Goal: Information Seeking & Learning: Learn about a topic

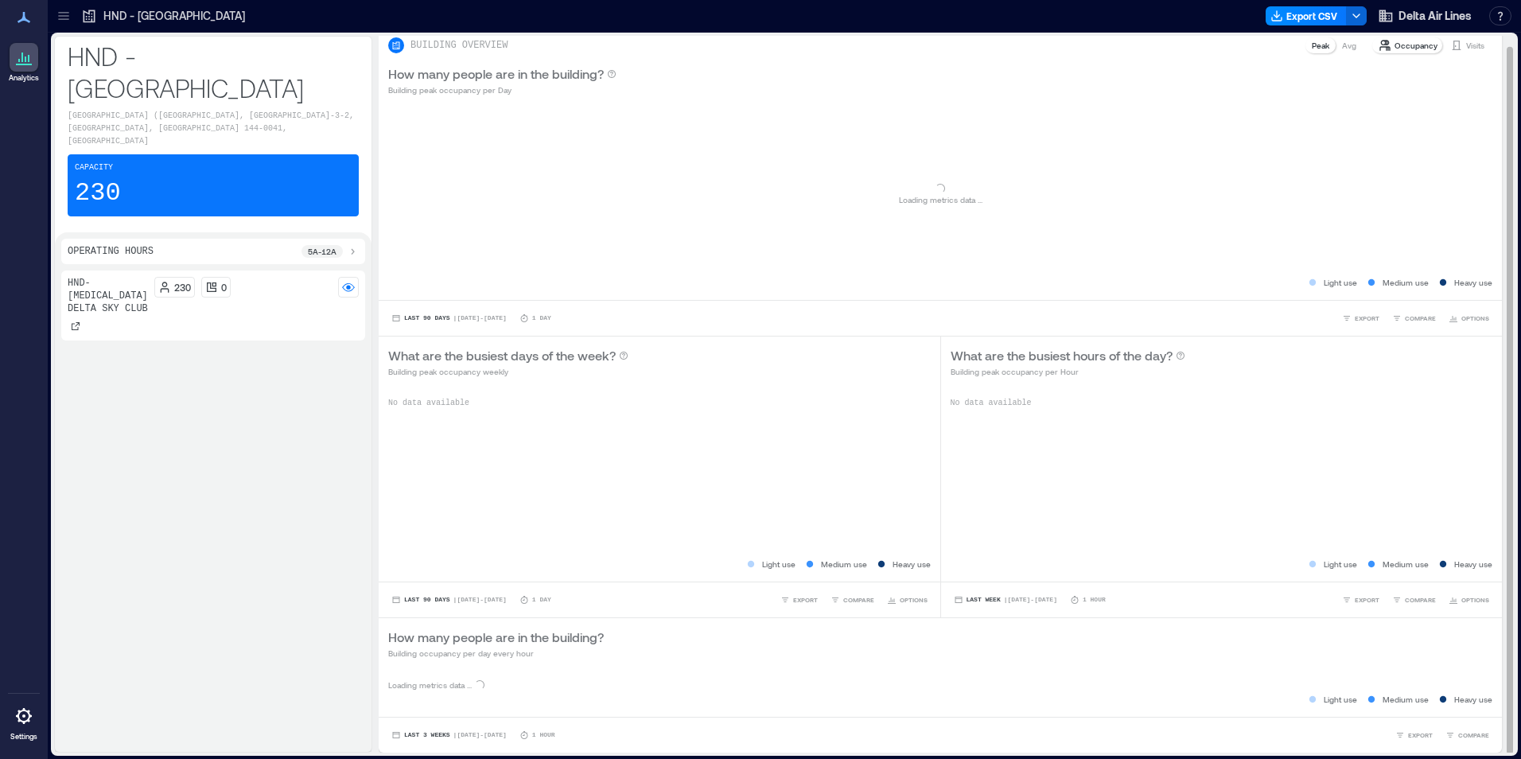
scroll to position [2, 0]
click at [838, 365] on div "What are the busiest days of the week? Building peak occupancy weekly" at bounding box center [659, 360] width 543 height 32
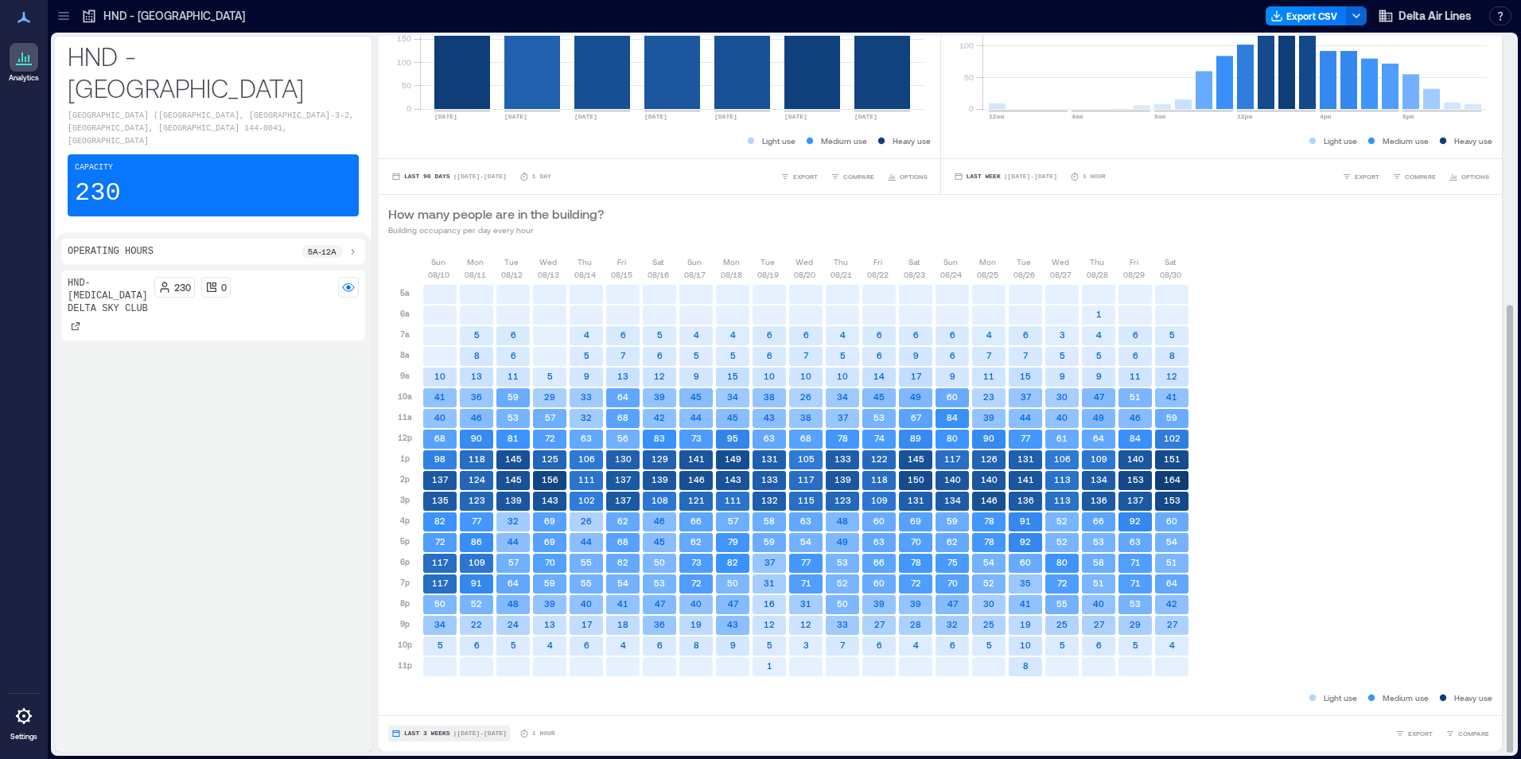
click at [504, 734] on span "| [DATE] - [DATE]" at bounding box center [479, 734] width 53 height 0
click at [438, 704] on span "Custom" at bounding box center [420, 704] width 34 height 11
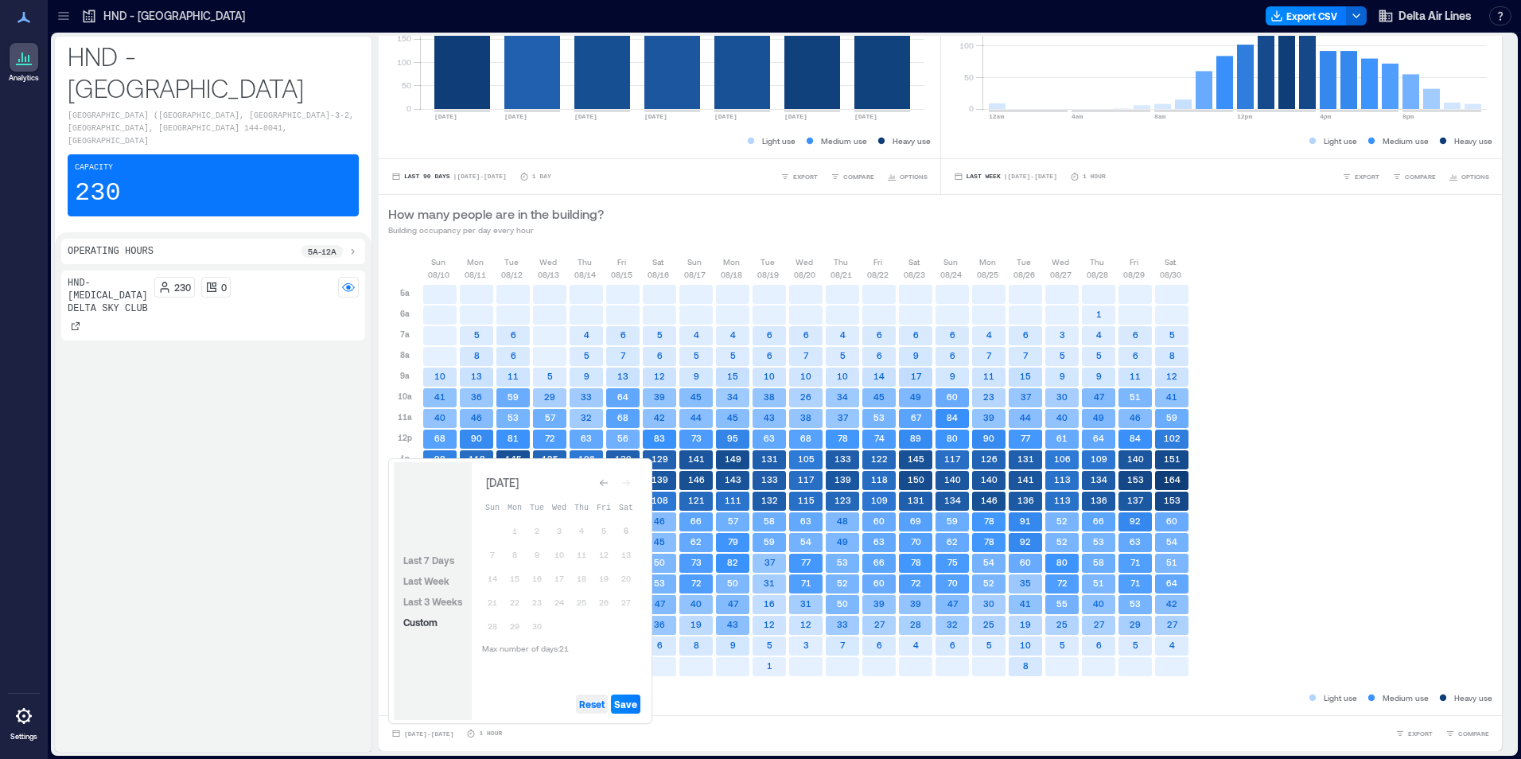
click at [588, 712] on button "Reset" at bounding box center [592, 704] width 32 height 19
click at [625, 527] on button "6" at bounding box center [626, 531] width 22 height 22
click at [516, 531] on button "1" at bounding box center [515, 531] width 22 height 22
click at [629, 699] on span "Save" at bounding box center [625, 704] width 23 height 13
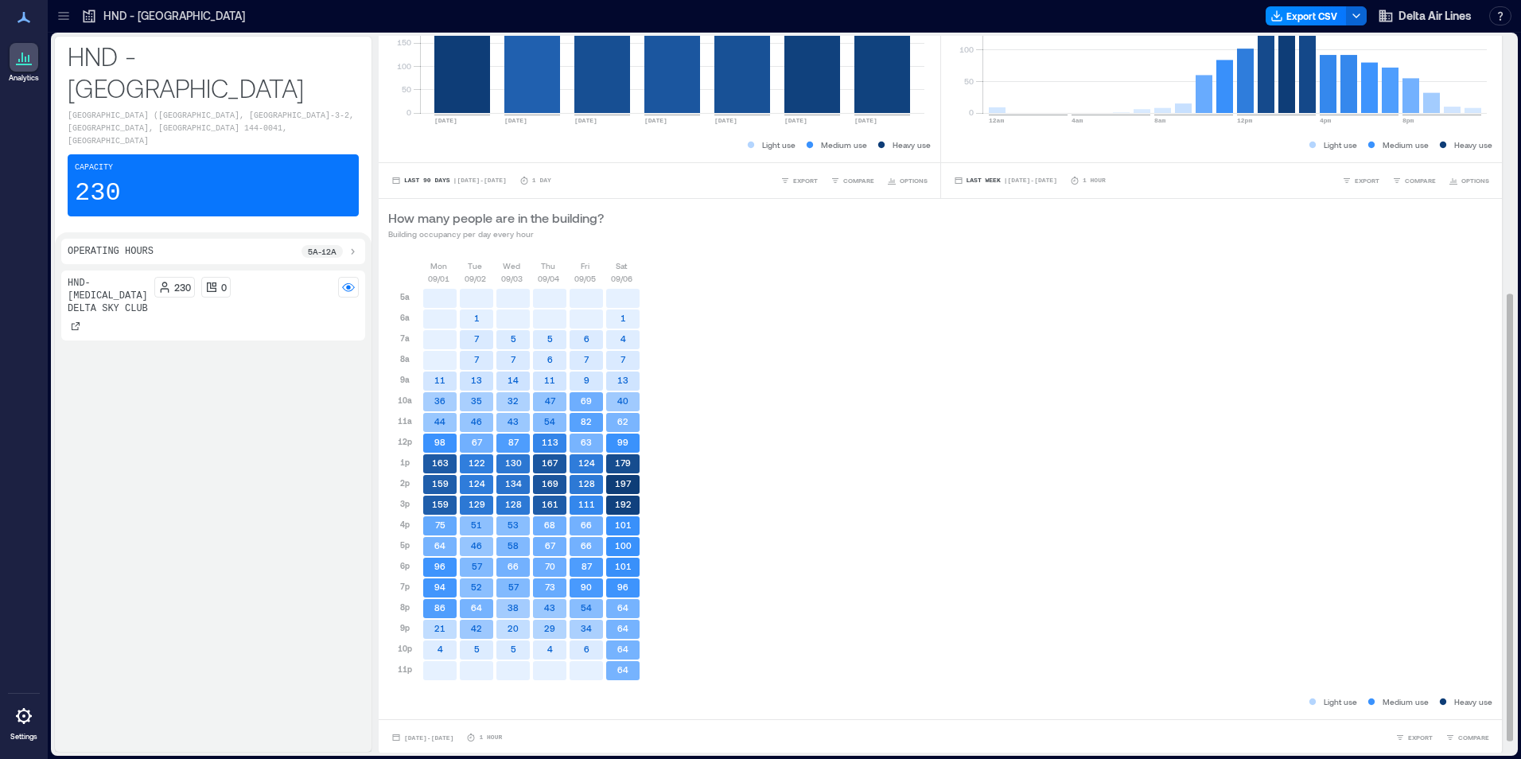
scroll to position [431, 0]
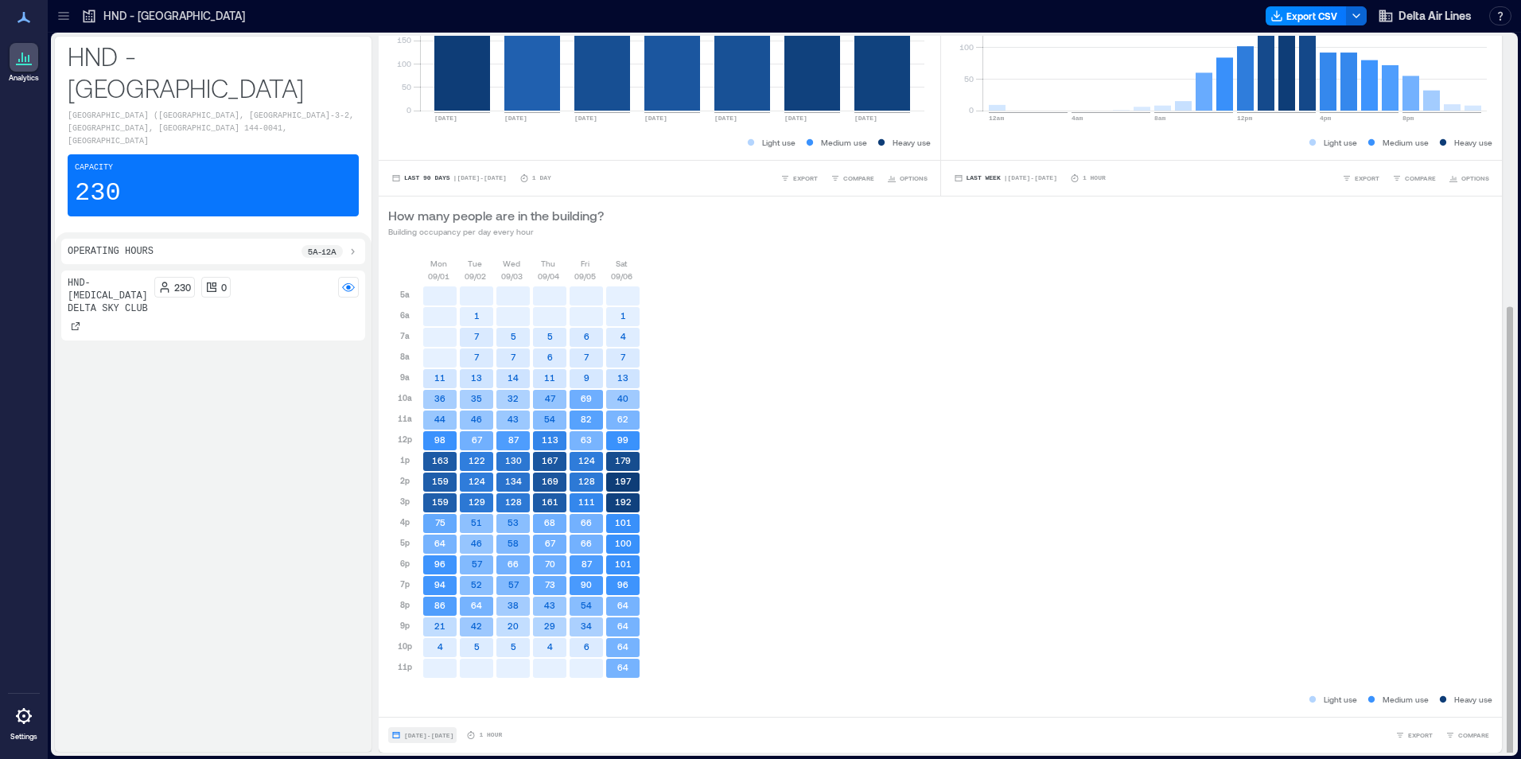
click at [453, 734] on span "[DATE] - [DATE]" at bounding box center [428, 735] width 49 height 7
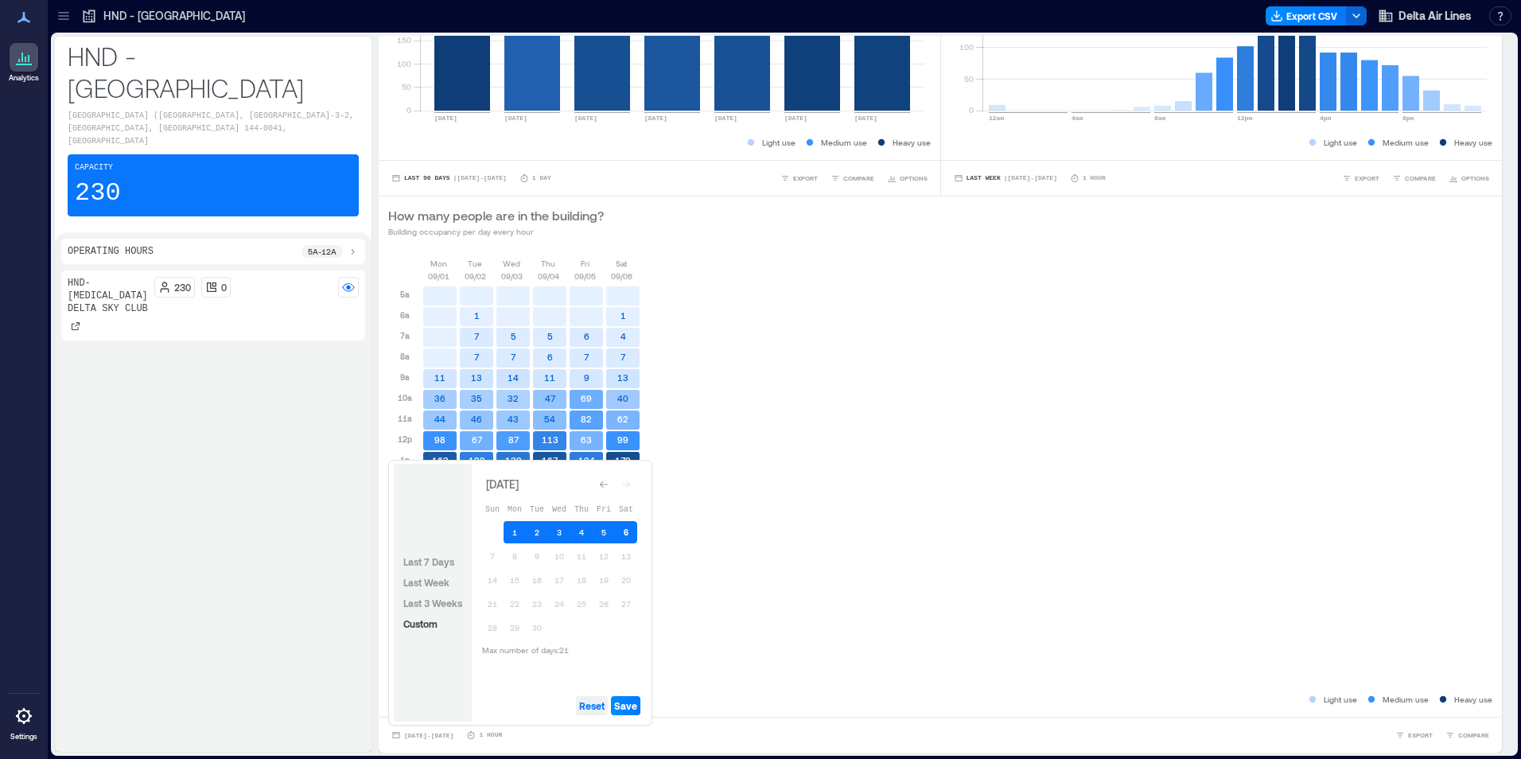
click at [591, 706] on span "Reset" at bounding box center [591, 705] width 25 height 13
click at [601, 482] on icon "Go to previous month" at bounding box center [604, 485] width 10 height 10
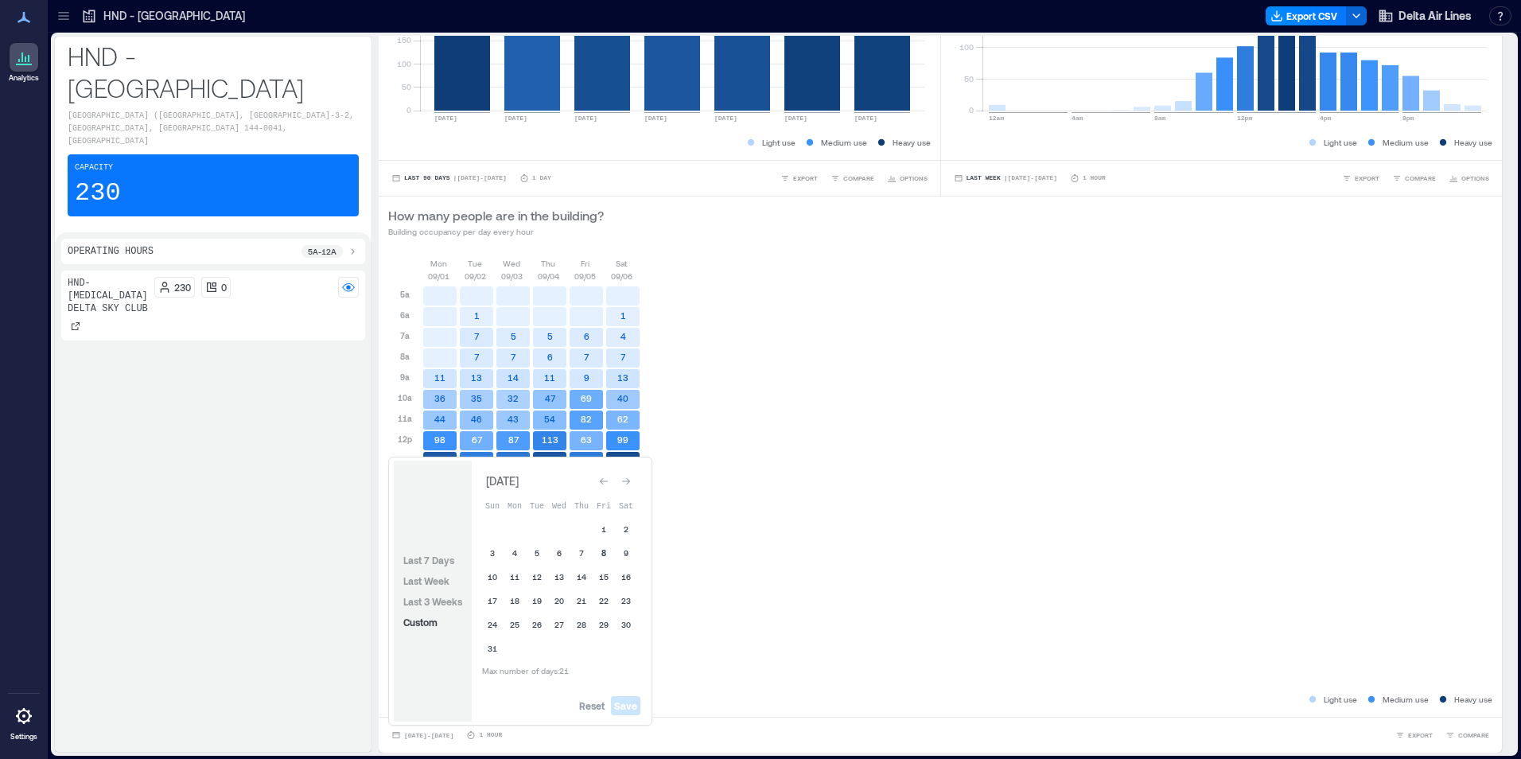
click at [602, 555] on button "8" at bounding box center [604, 553] width 22 height 22
click at [632, 487] on div "Go to next month" at bounding box center [626, 481] width 16 height 16
click at [592, 703] on span "Reset" at bounding box center [591, 705] width 25 height 13
click at [631, 533] on button "6" at bounding box center [626, 532] width 22 height 22
click at [601, 485] on icon "Go to previous month" at bounding box center [604, 484] width 8 height 7
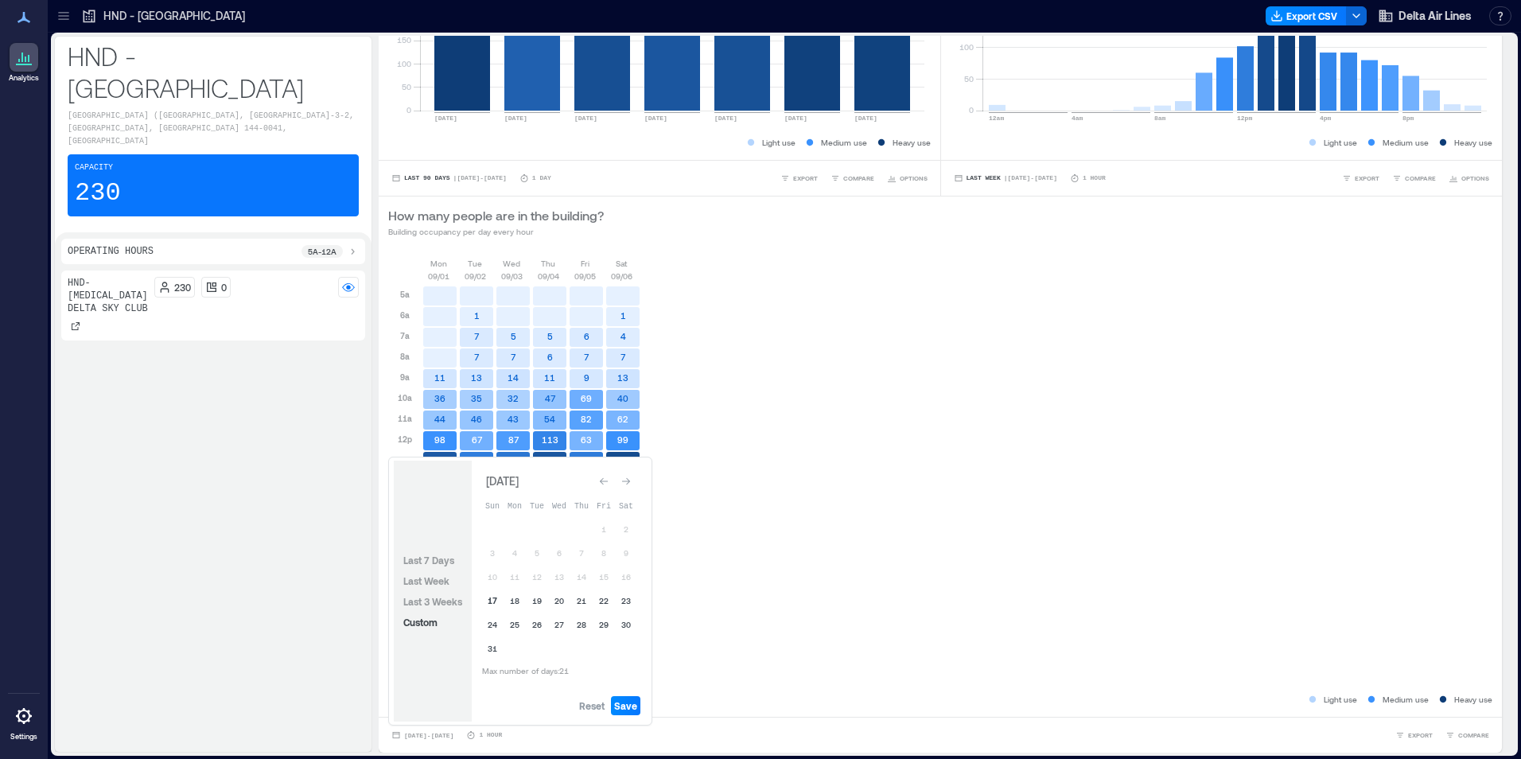
click at [493, 597] on button "17" at bounding box center [492, 601] width 22 height 22
click at [629, 711] on span "Save" at bounding box center [625, 705] width 23 height 13
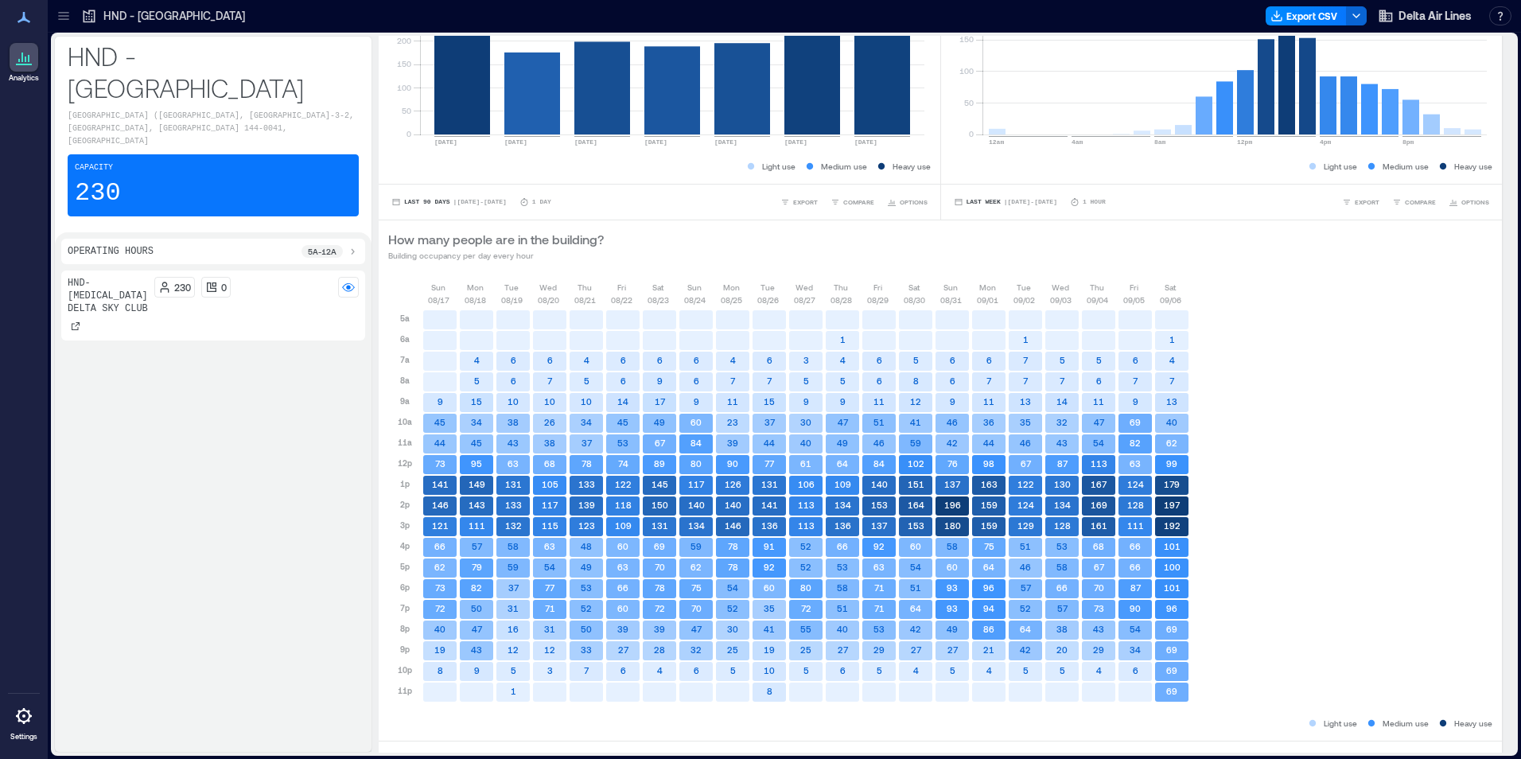
scroll to position [407, 0]
